Goal: Task Accomplishment & Management: Manage account settings

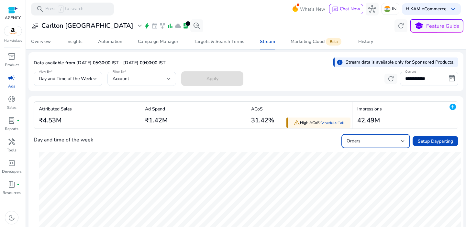
click at [13, 78] on span "campaign" at bounding box center [12, 78] width 8 height 8
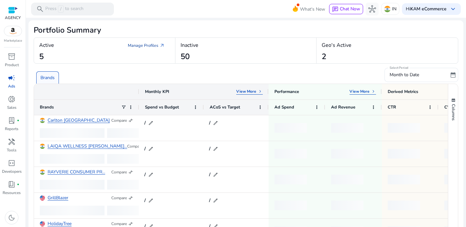
scroll to position [55, 0]
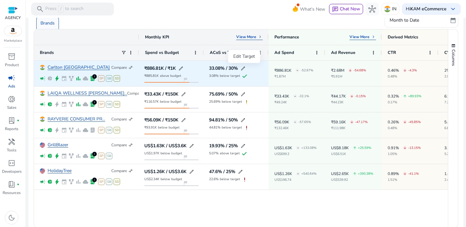
click at [242, 69] on span "edit" at bounding box center [242, 68] width 5 height 5
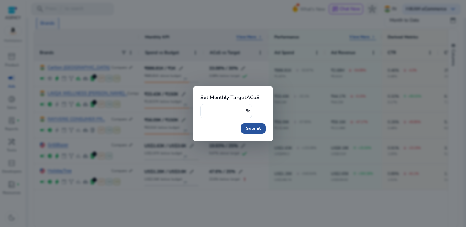
click at [257, 129] on span "Submit" at bounding box center [253, 128] width 15 height 7
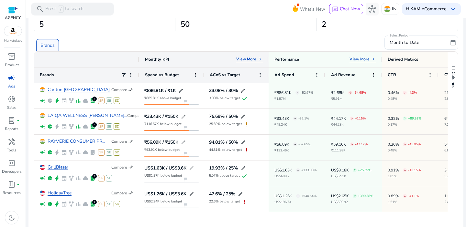
scroll to position [36, 0]
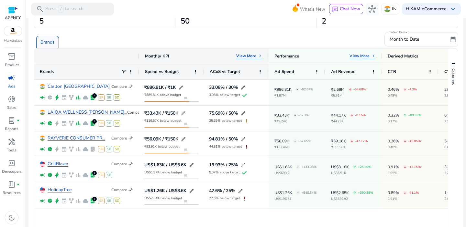
click at [252, 55] on p "View More" at bounding box center [246, 55] width 20 height 5
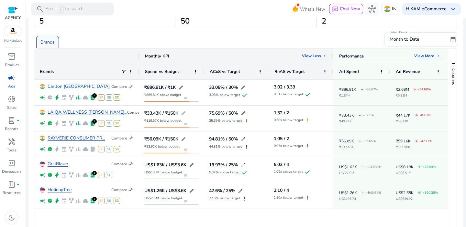
click at [318, 61] on div "Monthly KPI View Less keyboard_arrow_left" at bounding box center [236, 56] width 194 height 16
click at [316, 57] on p "View Less" at bounding box center [311, 55] width 19 height 5
